Goal: Information Seeking & Learning: Learn about a topic

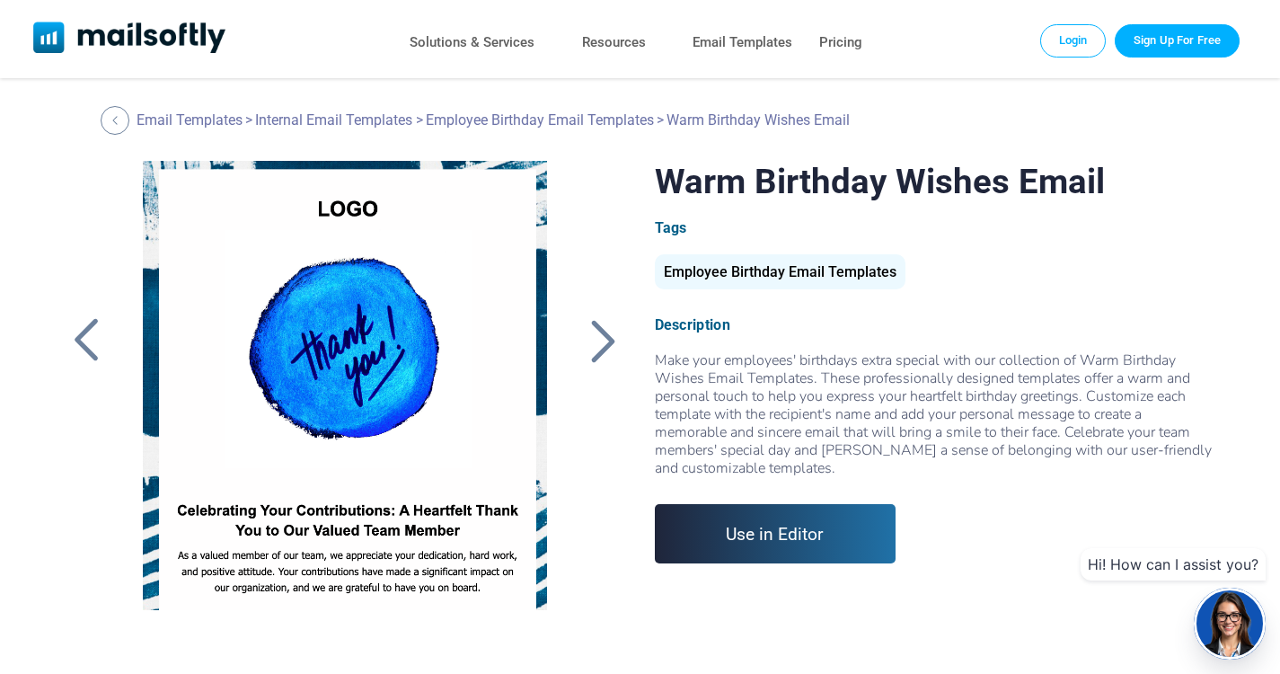
click at [598, 345] on div at bounding box center [602, 340] width 45 height 47
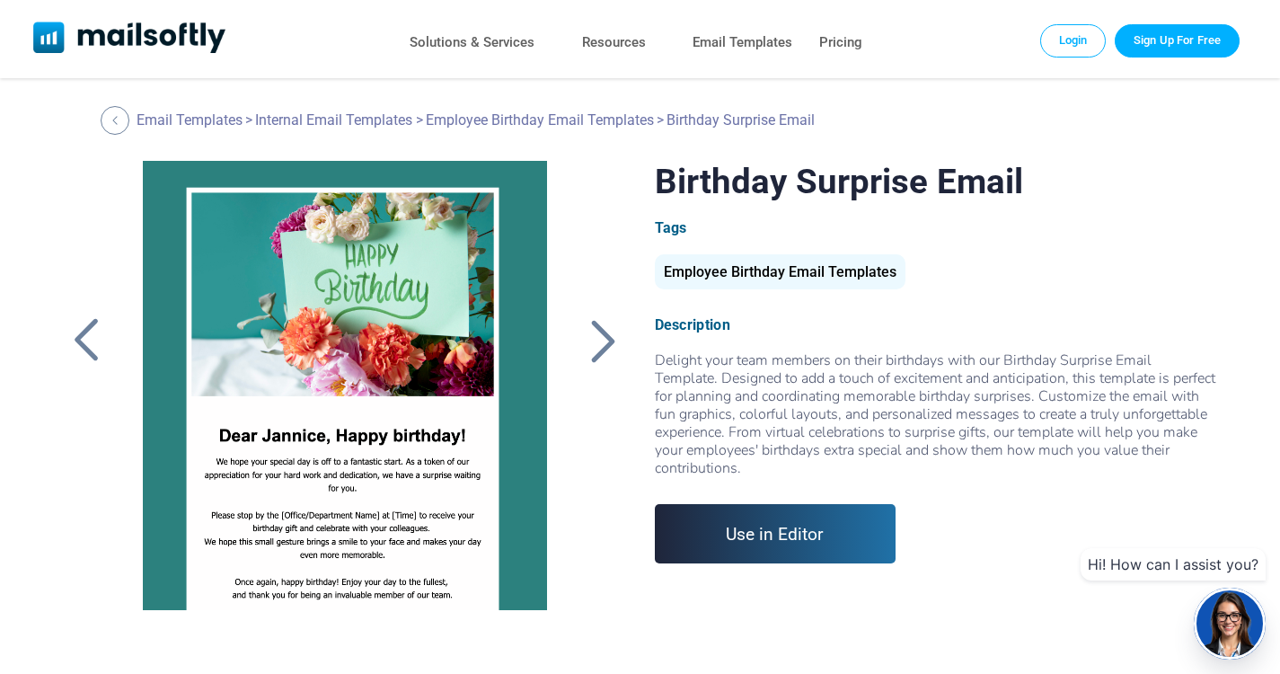
click at [600, 342] on div at bounding box center [602, 340] width 45 height 47
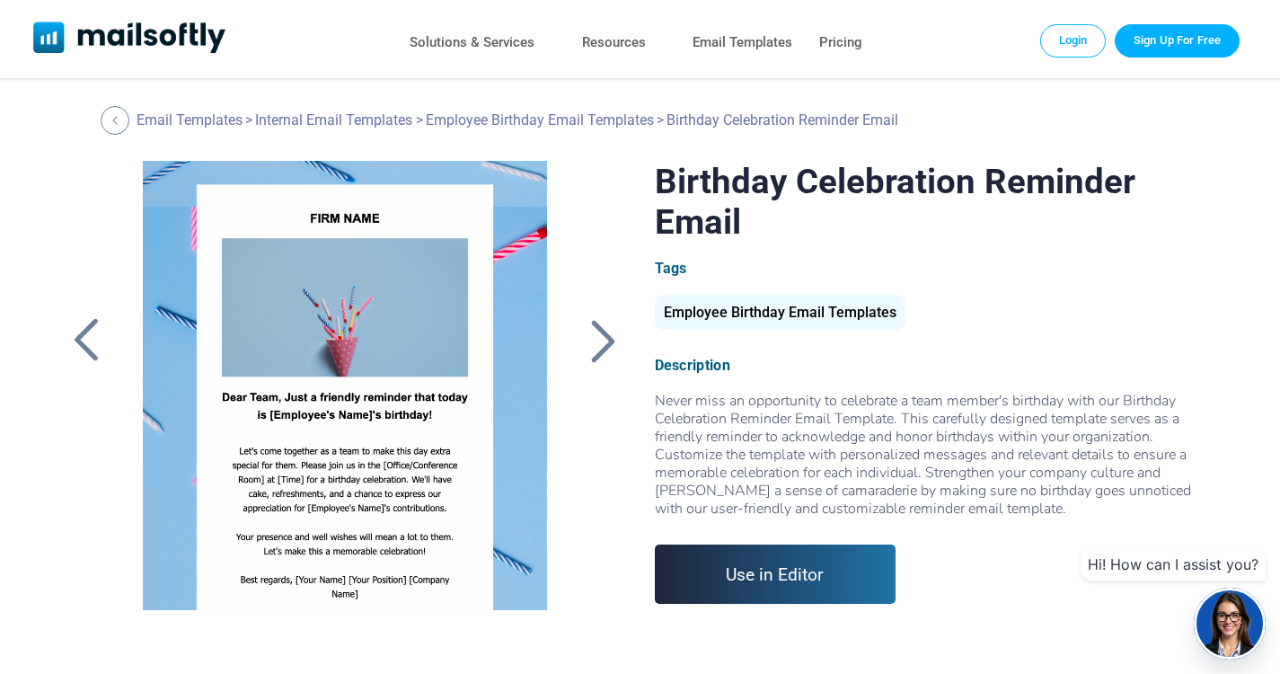
click at [601, 354] on div at bounding box center [602, 340] width 45 height 47
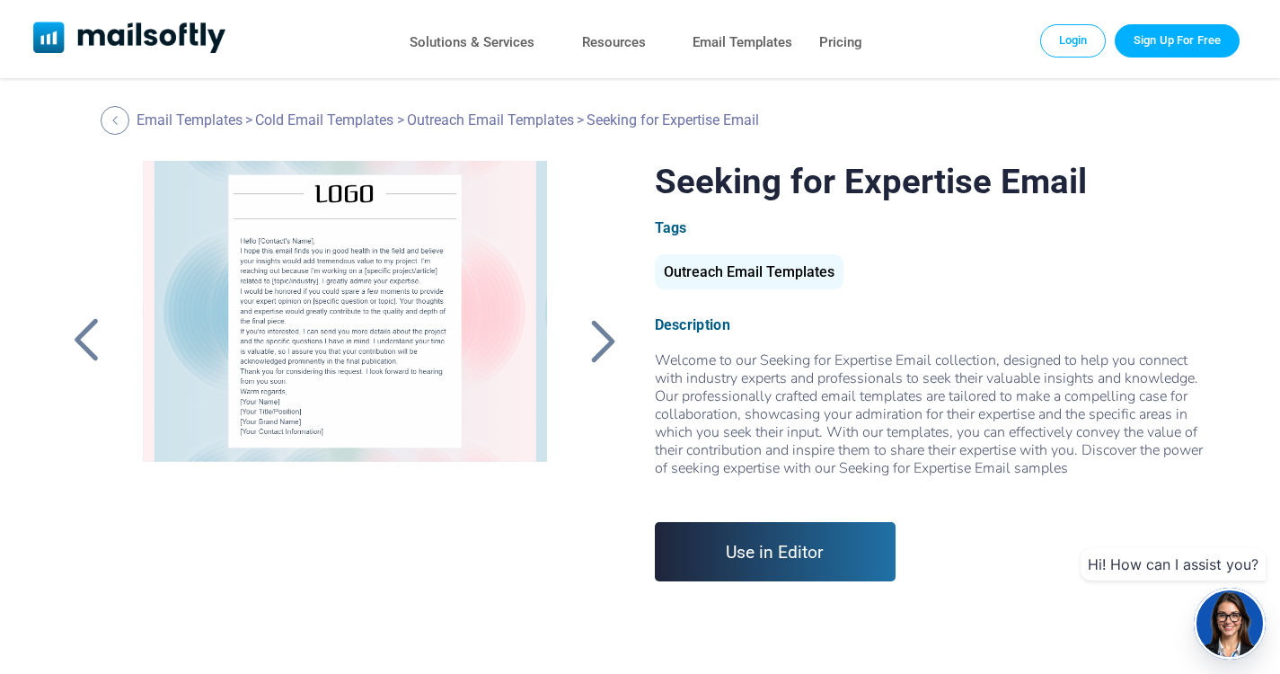
click at [601, 354] on div at bounding box center [602, 340] width 45 height 47
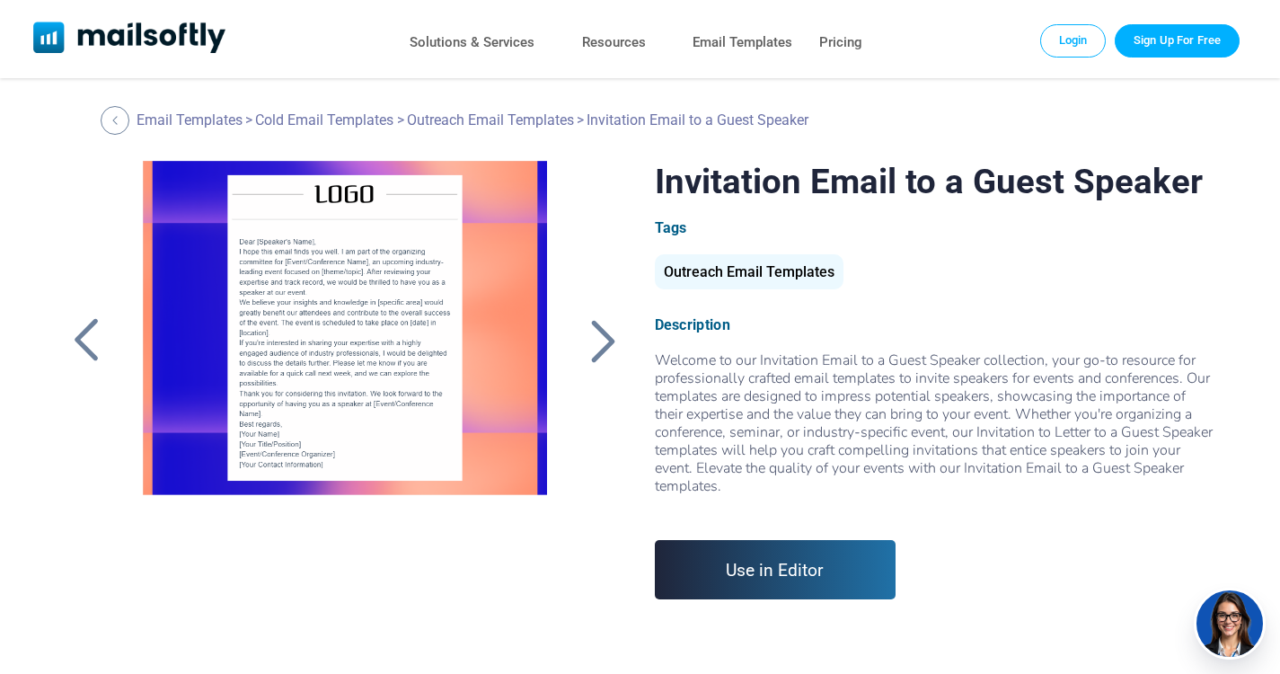
click at [601, 354] on div at bounding box center [602, 340] width 45 height 47
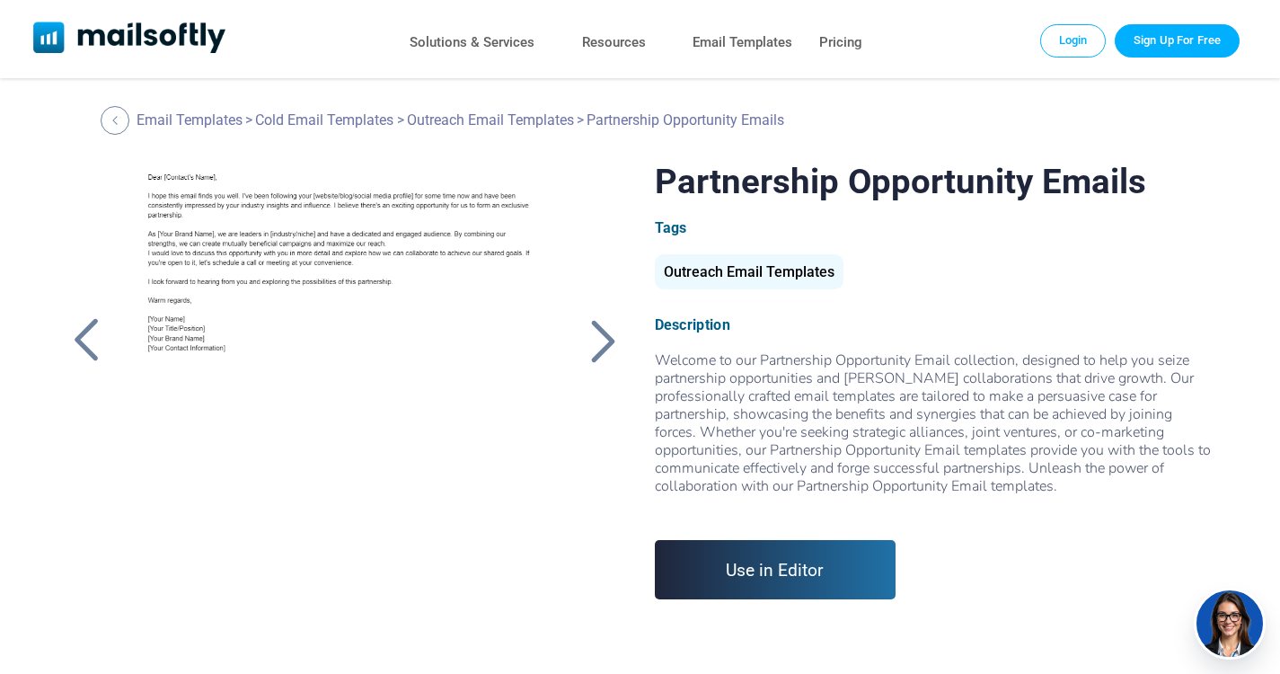
click at [601, 354] on div at bounding box center [602, 340] width 45 height 47
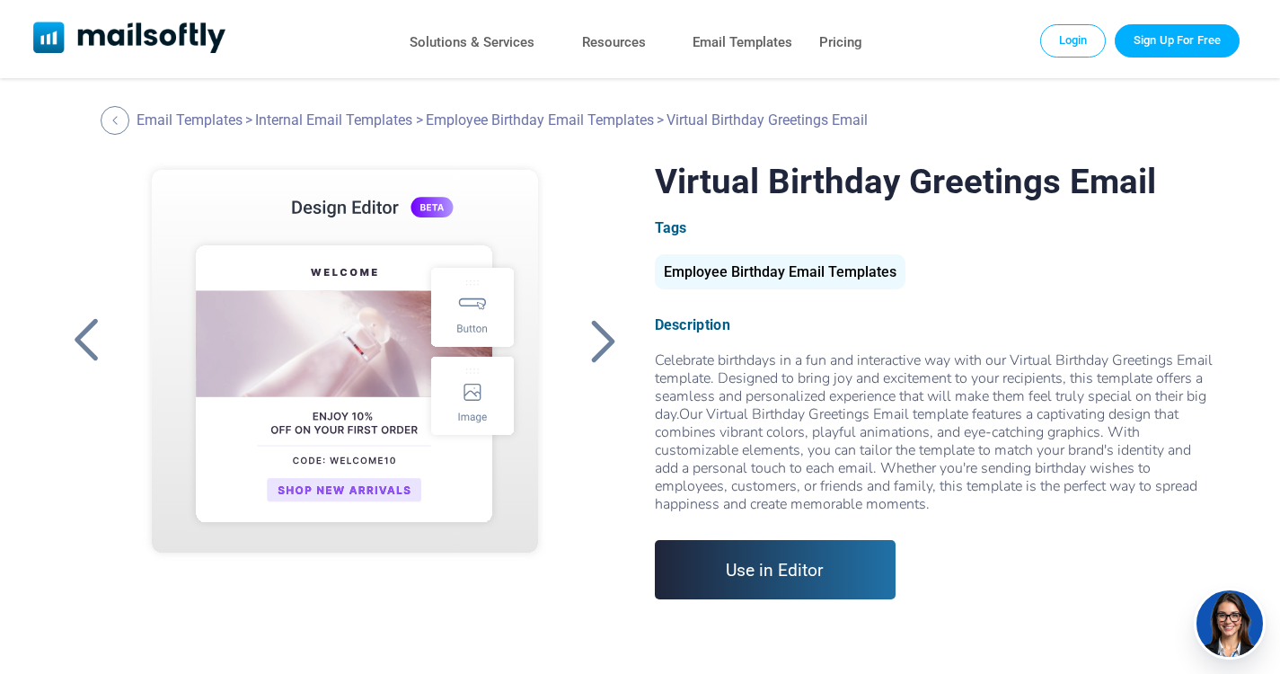
click at [601, 354] on div at bounding box center [602, 340] width 45 height 47
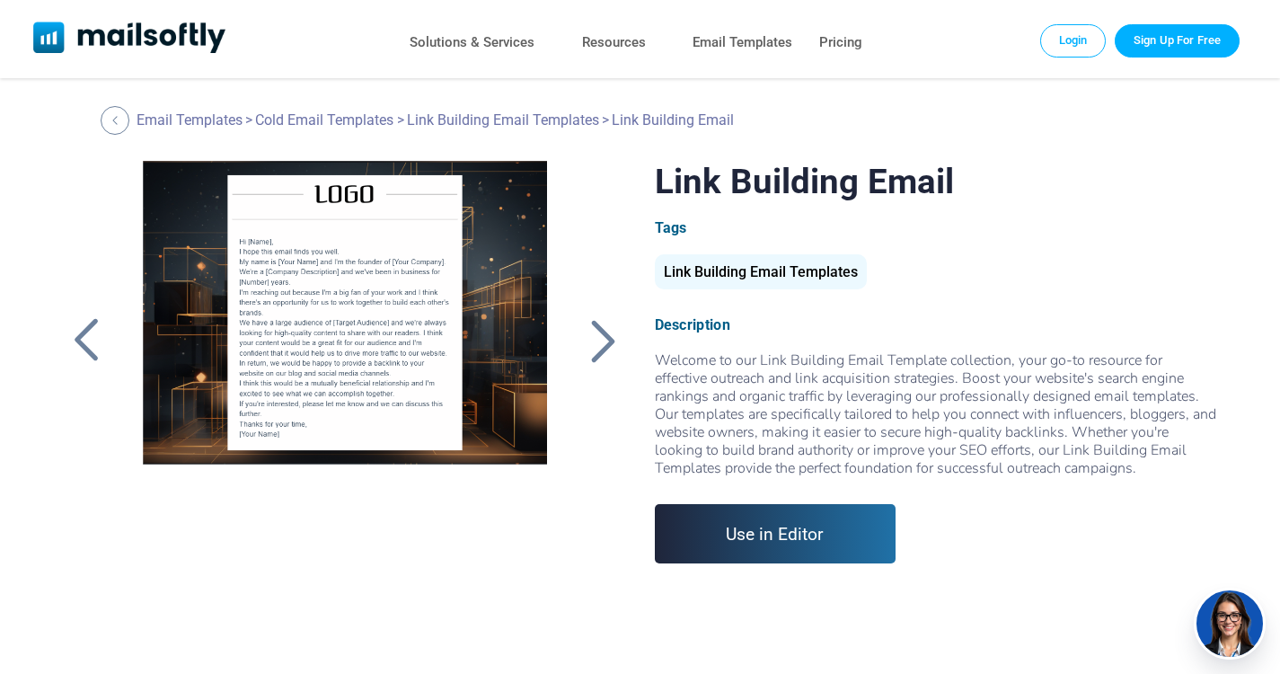
click at [601, 354] on div at bounding box center [602, 340] width 45 height 47
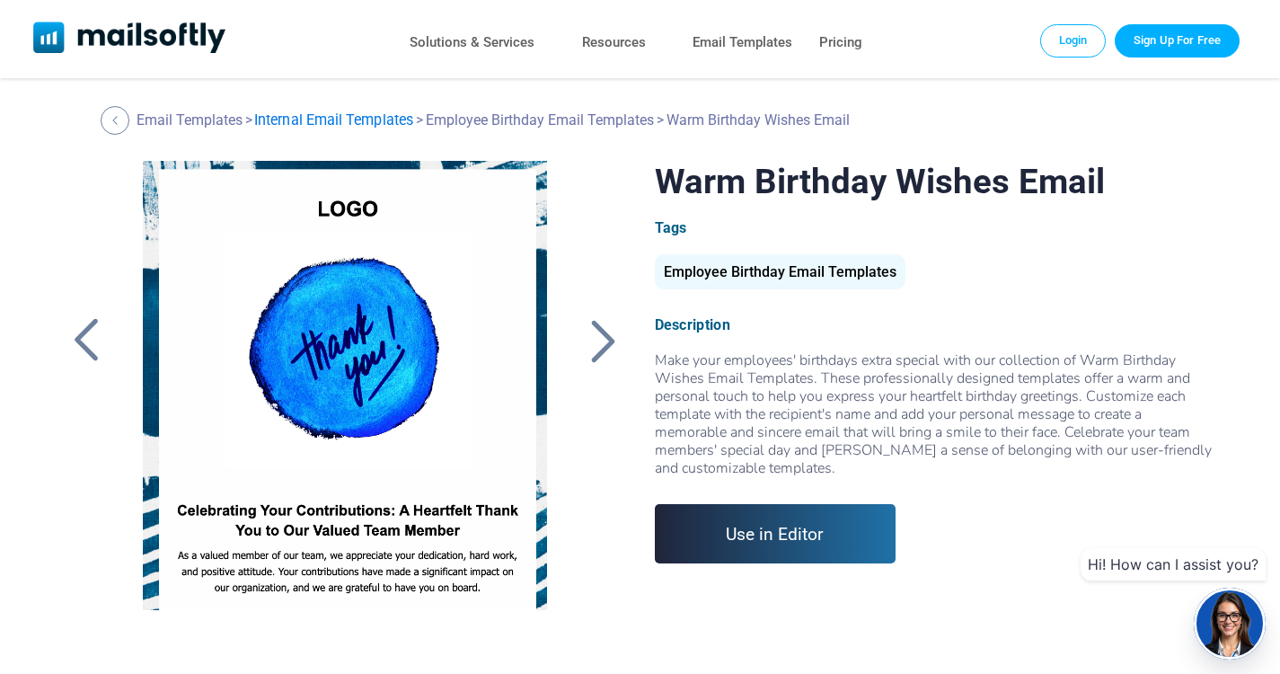
click at [377, 119] on link "Internal Email Templates" at bounding box center [333, 119] width 159 height 17
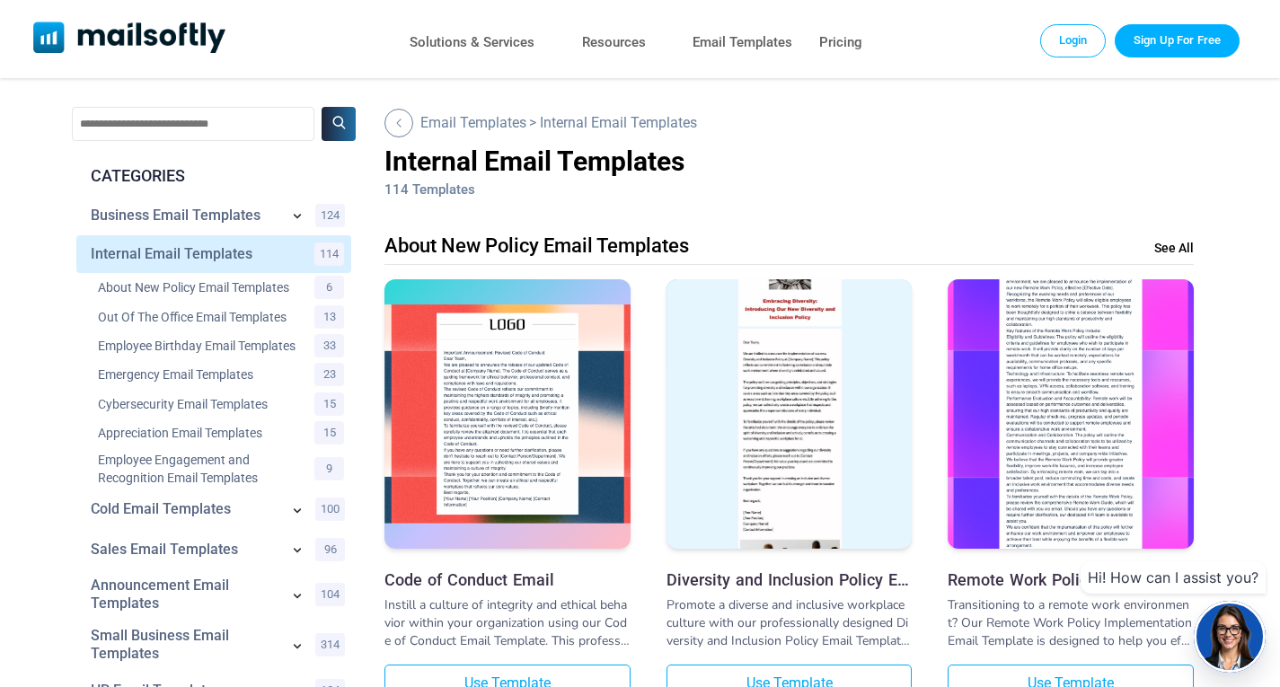
click at [222, 129] on input "text" at bounding box center [193, 124] width 243 height 34
type input "********"
click at [322, 107] on button at bounding box center [339, 124] width 34 height 34
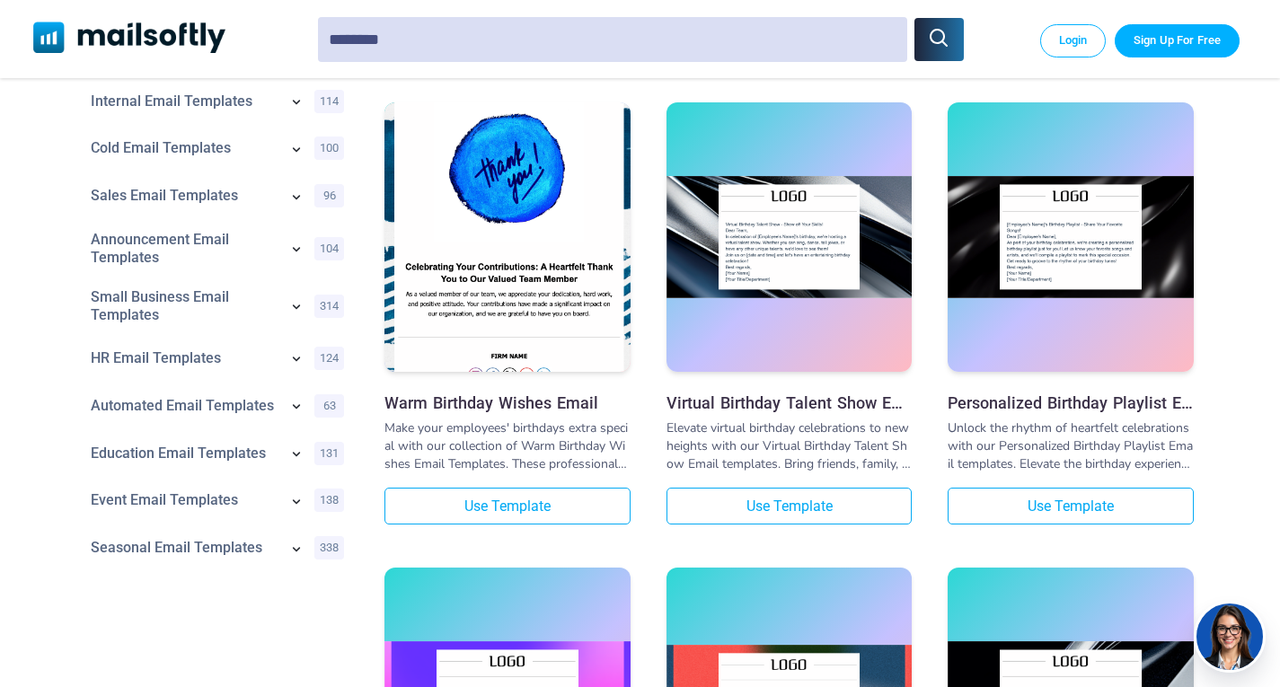
scroll to position [68, 0]
